Goal: Task Accomplishment & Management: Manage account settings

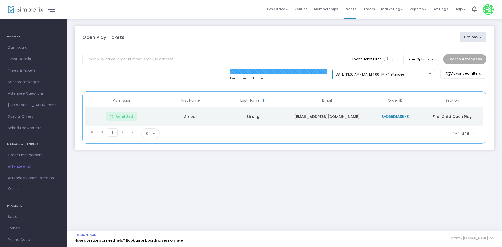
click at [348, 78] on div "10/14/2025 @ 11:00 AM - 10/14/2025 @ 1:00 PM • 1 attendee" at bounding box center [384, 75] width 98 height 7
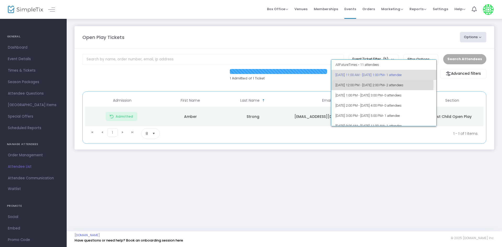
click at [342, 85] on span "10/14/2025 @ 12:00 PM - 10/14/2025 @ 2:00 PM • 2 attendees" at bounding box center [384, 85] width 97 height 10
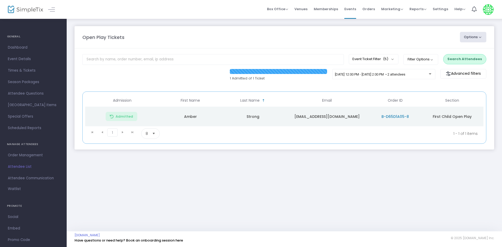
click at [454, 62] on button "Search Attendees" at bounding box center [464, 59] width 43 height 10
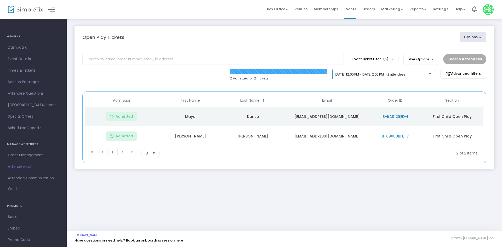
click at [366, 75] on span "10/14/2025 @ 12:00 PM - 10/14/2025 @ 2:00 PM • 2 attendees" at bounding box center [370, 74] width 70 height 4
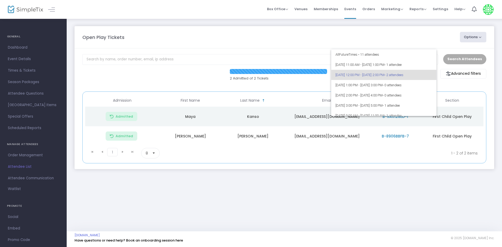
click at [278, 204] on div at bounding box center [251, 123] width 502 height 247
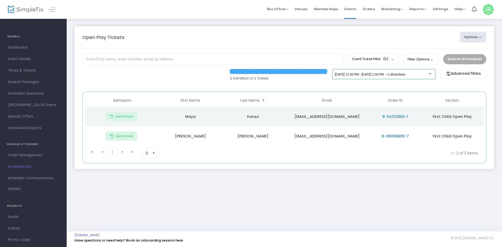
click at [371, 76] on div "10/14/2025 @ 12:00 PM - 10/14/2025 @ 2:00 PM • 2 attendees" at bounding box center [382, 75] width 94 height 4
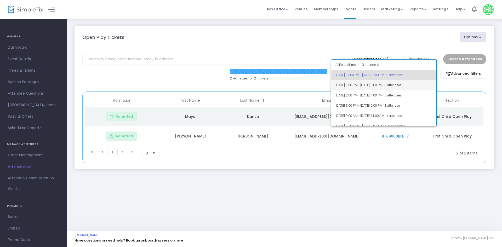
click at [367, 88] on span "10/14/2025 @ 1:00 PM - 10/14/2025 @ 3:00 PM • 0 attendees" at bounding box center [384, 85] width 97 height 10
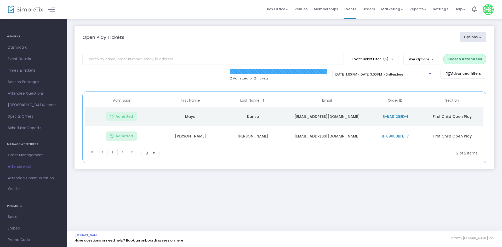
click at [456, 54] on button "Search Attendees" at bounding box center [464, 59] width 43 height 10
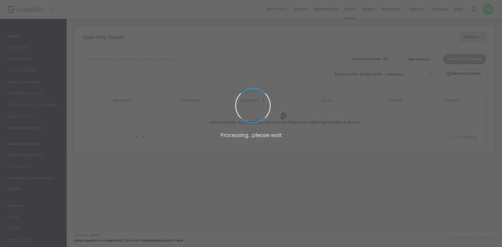
click at [388, 73] on span "[DATE] 1:00 PM - [DATE] 3:00 PM • 0 attendees" at bounding box center [369, 74] width 69 height 4
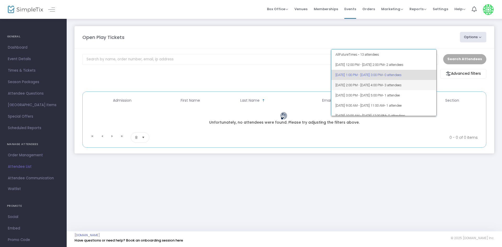
click at [371, 87] on span "10/14/2025 @ 2:00 PM - 10/14/2025 @ 4:00 PM • 3 attendees" at bounding box center [384, 85] width 97 height 10
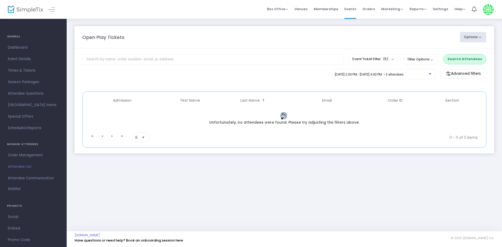
click at [448, 57] on button "Search Attendees" at bounding box center [464, 59] width 43 height 10
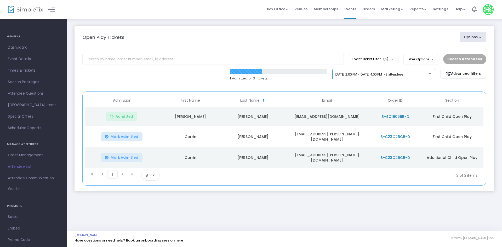
click at [392, 76] on span "10/14/2025 @ 2:00 PM - 10/14/2025 @ 4:00 PM • 3 attendees" at bounding box center [369, 74] width 69 height 4
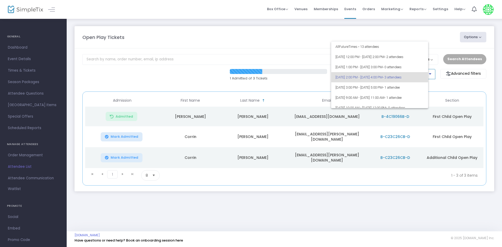
scroll to position [2, 0]
click at [301, 200] on div at bounding box center [251, 123] width 502 height 247
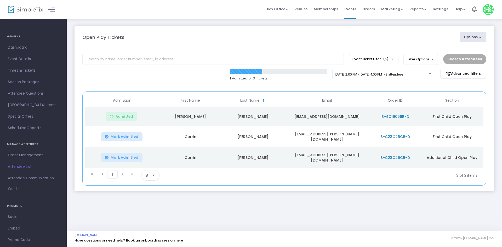
click at [384, 159] on td "B-C23C26CB-D" at bounding box center [395, 157] width 51 height 21
click at [387, 155] on span "B-C23C26CB-D" at bounding box center [396, 157] width 30 height 5
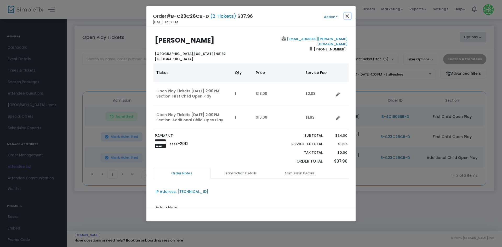
click at [347, 18] on button "Close" at bounding box center [347, 16] width 7 height 7
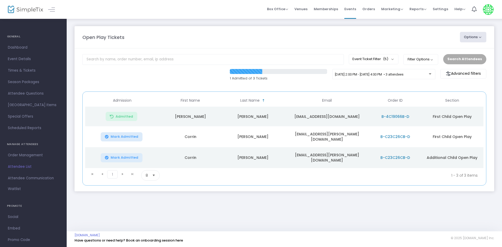
click at [312, 152] on td "corrin.k.stuart@gmail.com" at bounding box center [326, 157] width 85 height 21
copy td "corrin.k.stuart@gmail.com"
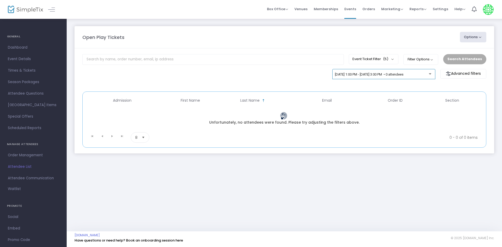
click at [416, 76] on div "[DATE] 1:00 PM - [DATE] 3:00 PM • 0 attendees" at bounding box center [382, 75] width 94 height 4
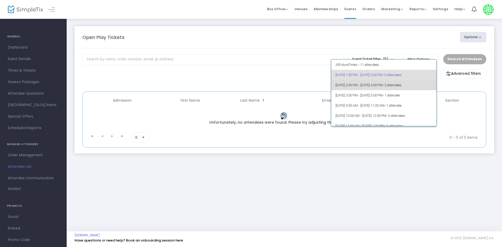
click at [421, 83] on span "[DATE] 2:00 PM - [DATE] 4:00 PM • 3 attendees" at bounding box center [384, 85] width 97 height 10
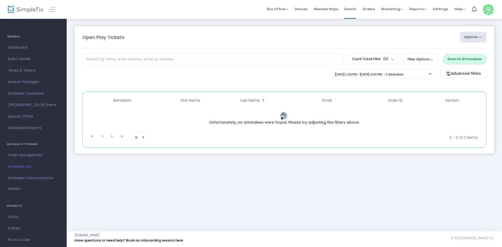
click at [465, 57] on button "Search Attendees" at bounding box center [464, 59] width 43 height 10
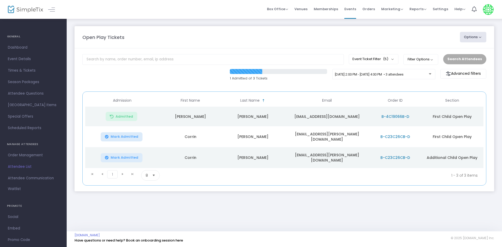
click at [126, 138] on span "Mark Admitted" at bounding box center [125, 137] width 28 height 4
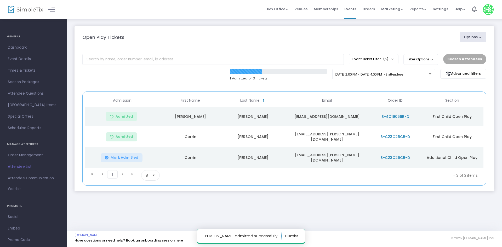
click at [131, 156] on span "Mark Admitted" at bounding box center [125, 158] width 28 height 4
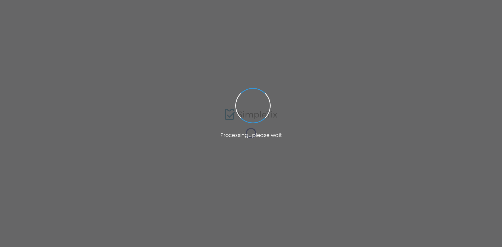
click at [196, 42] on span at bounding box center [251, 123] width 502 height 247
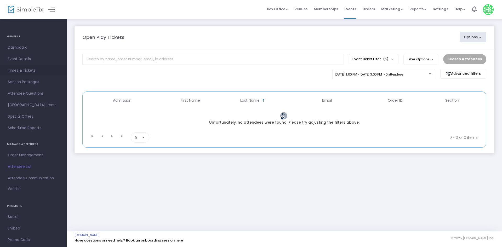
click at [24, 72] on span "Times & Tickets" at bounding box center [33, 70] width 51 height 7
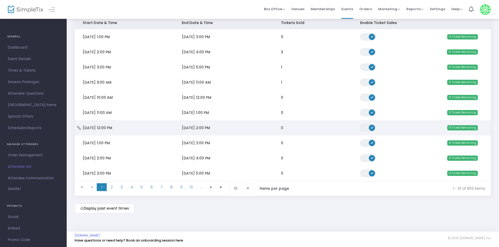
scroll to position [69, 0]
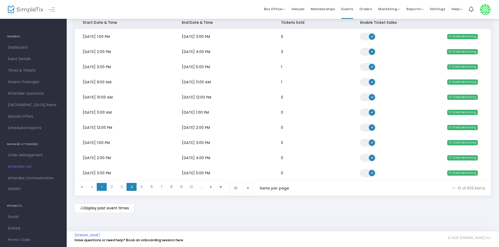
click at [130, 185] on span "4" at bounding box center [132, 187] width 10 height 8
click at [148, 185] on span "6" at bounding box center [151, 187] width 10 height 8
click at [170, 187] on span "8" at bounding box center [171, 187] width 10 height 8
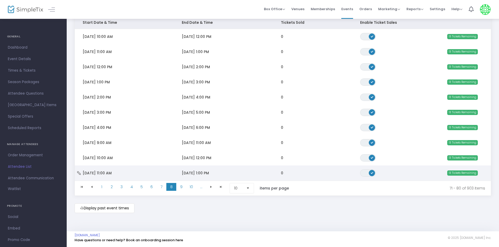
click at [371, 173] on span "Data table" at bounding box center [372, 173] width 6 height 6
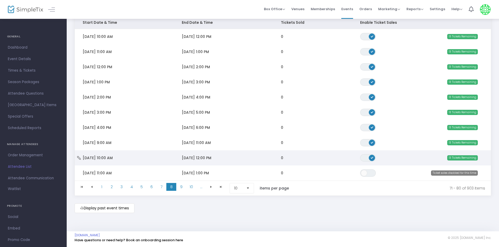
click at [372, 157] on span "Data table" at bounding box center [372, 158] width 6 height 6
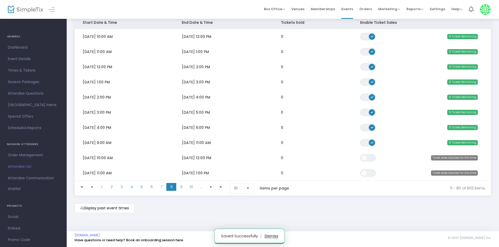
click at [373, 141] on span "Data table" at bounding box center [372, 143] width 6 height 6
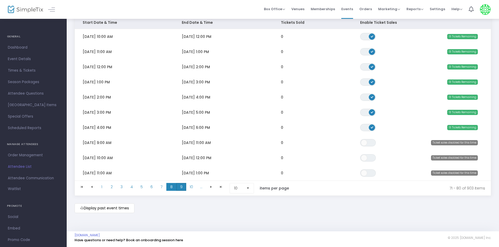
click at [185, 187] on span "9" at bounding box center [181, 187] width 10 height 8
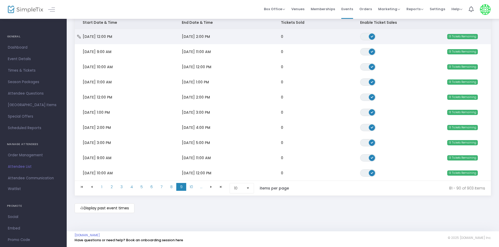
click at [369, 36] on span "Data table" at bounding box center [372, 36] width 6 height 6
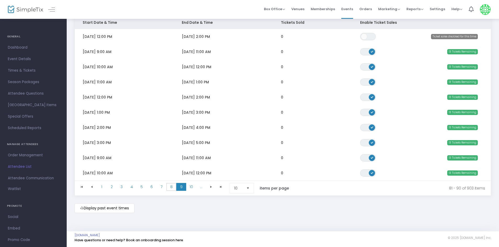
click at [173, 183] on span "8" at bounding box center [171, 187] width 10 height 8
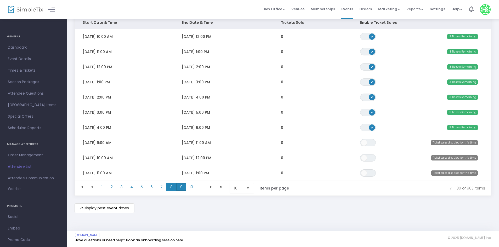
click at [178, 185] on span "9" at bounding box center [181, 187] width 10 height 8
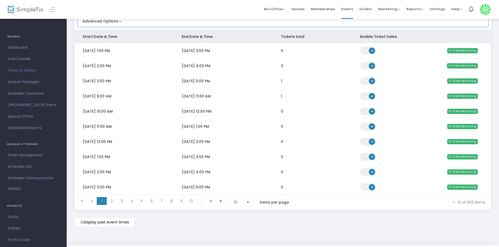
scroll to position [69, 0]
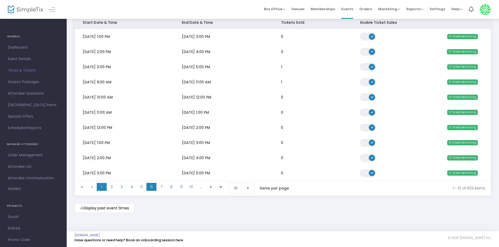
click at [150, 185] on span "6" at bounding box center [151, 187] width 10 height 8
click at [170, 184] on span "8" at bounding box center [171, 187] width 10 height 8
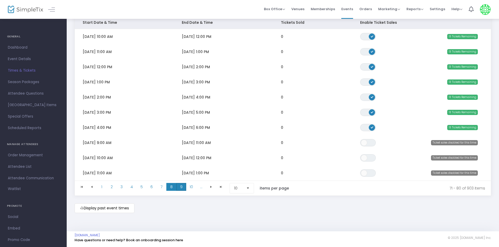
click at [177, 186] on span "9" at bounding box center [181, 187] width 10 height 8
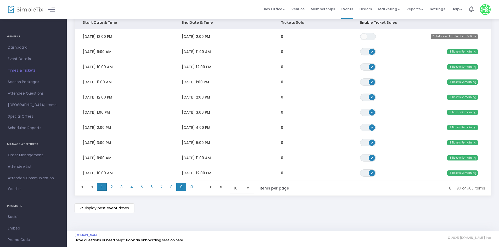
click at [104, 187] on span "1" at bounding box center [102, 187] width 10 height 8
click at [22, 169] on span "Attendee List" at bounding box center [33, 167] width 51 height 7
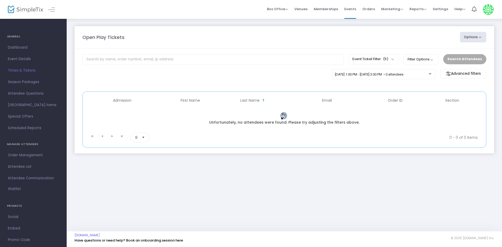
click at [151, 74] on div "[DATE] 1:00 PM - [DATE] 3:00 PM • 0 attendees Advanced filters Promo code categ…" at bounding box center [284, 78] width 409 height 18
click at [351, 74] on span "[DATE] 1:00 PM - [DATE] 3:00 PM • 0 attendees" at bounding box center [369, 74] width 69 height 4
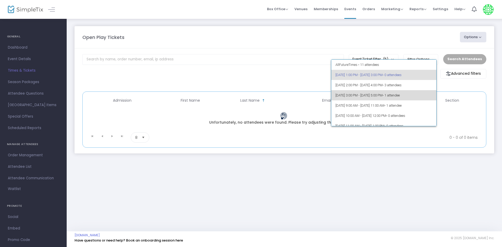
click at [430, 93] on mat-option "[DATE] 3:00 PM - [DATE] 5:00 PM • 1 attendee" at bounding box center [383, 95] width 105 height 10
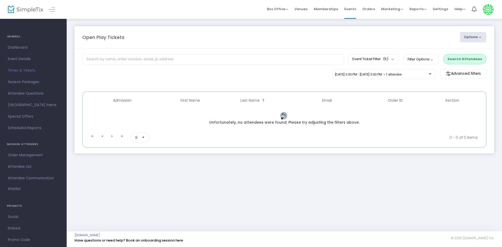
click at [460, 61] on button "Search Attendees" at bounding box center [464, 59] width 43 height 10
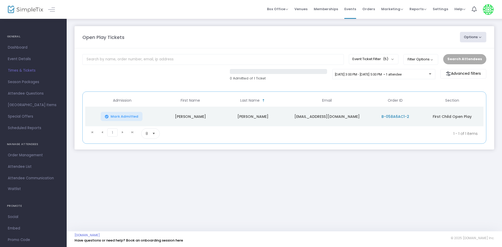
click at [328, 83] on div "0 Admitted of 1 Ticket [DATE] 3:00 PM - [DATE] 5:00 PM • 1 attendee Advanced fi…" at bounding box center [284, 78] width 409 height 18
